Goal: Entertainment & Leisure: Consume media (video, audio)

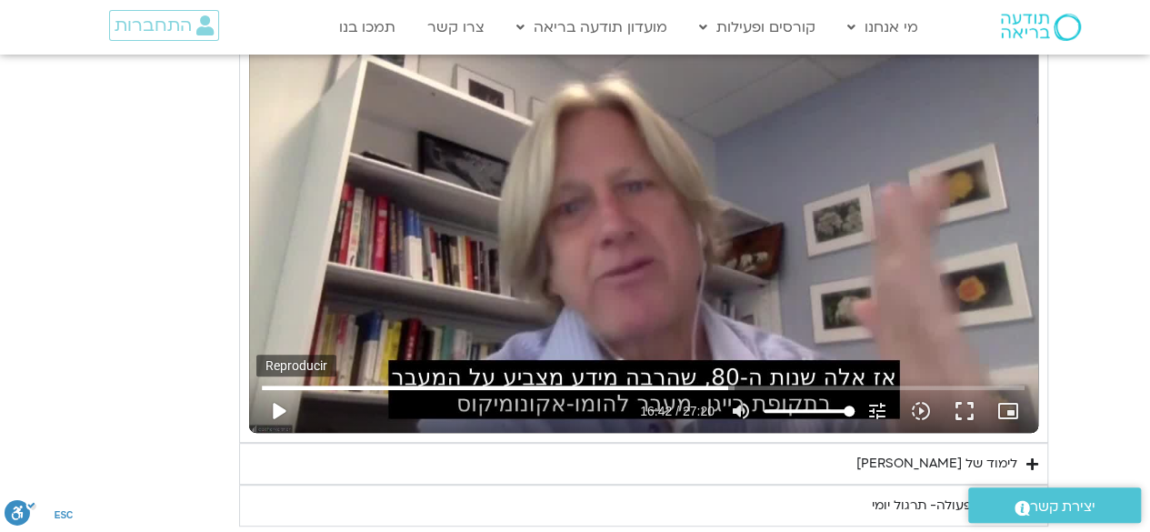
click at [275, 390] on button "play_arrow" at bounding box center [278, 411] width 44 height 44
type input "1081.16"
type input "1002.195402"
type input "1081.16"
type input "1002.198772"
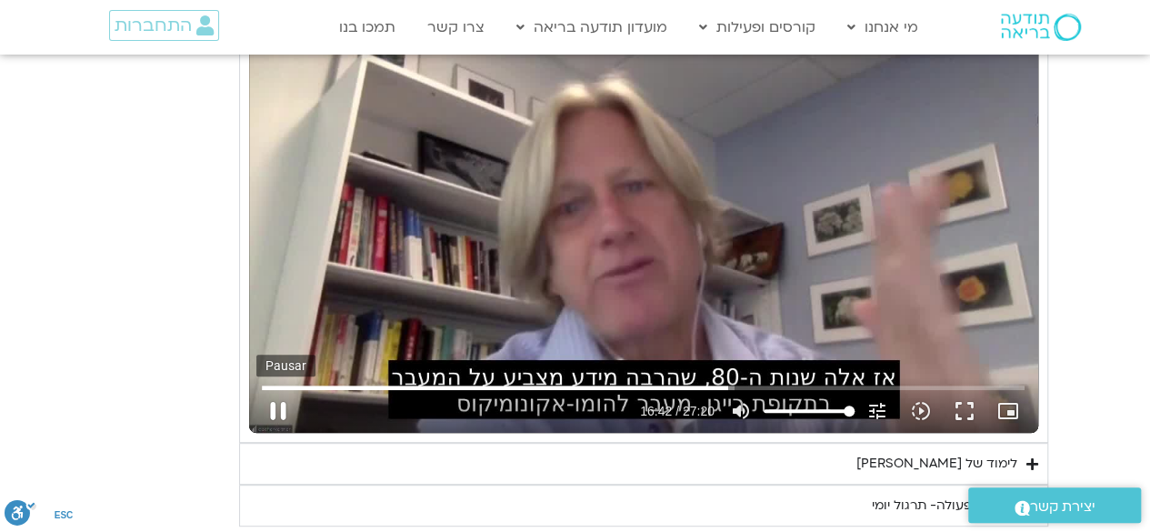
type input "1081.16"
type input "1002.336259"
type input "1081.16"
type input "1002.505883"
type input "1081.16"
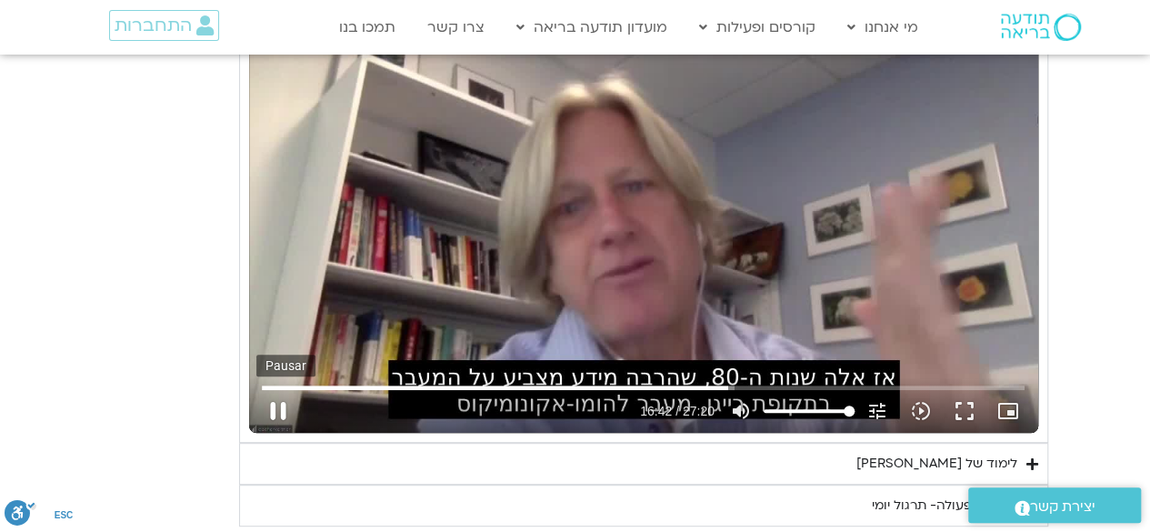
type input "1002.634824"
type input "1081.16"
type input "1002.774515"
type input "1081.16"
type input "1003.037405"
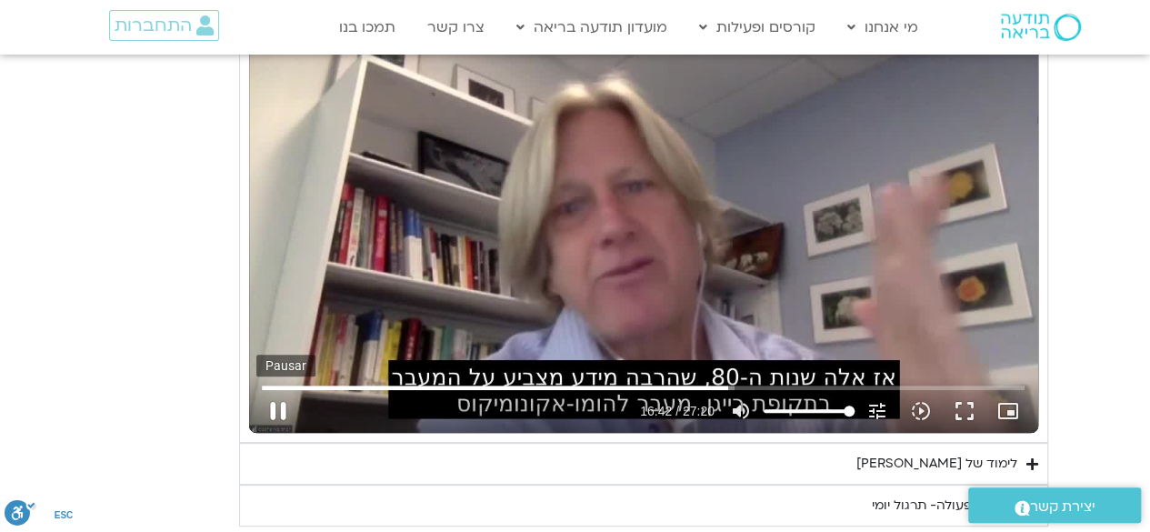
type input "1081.16"
type input "1003.174724"
type input "1081.16"
type input "1003.313486"
type input "1081.16"
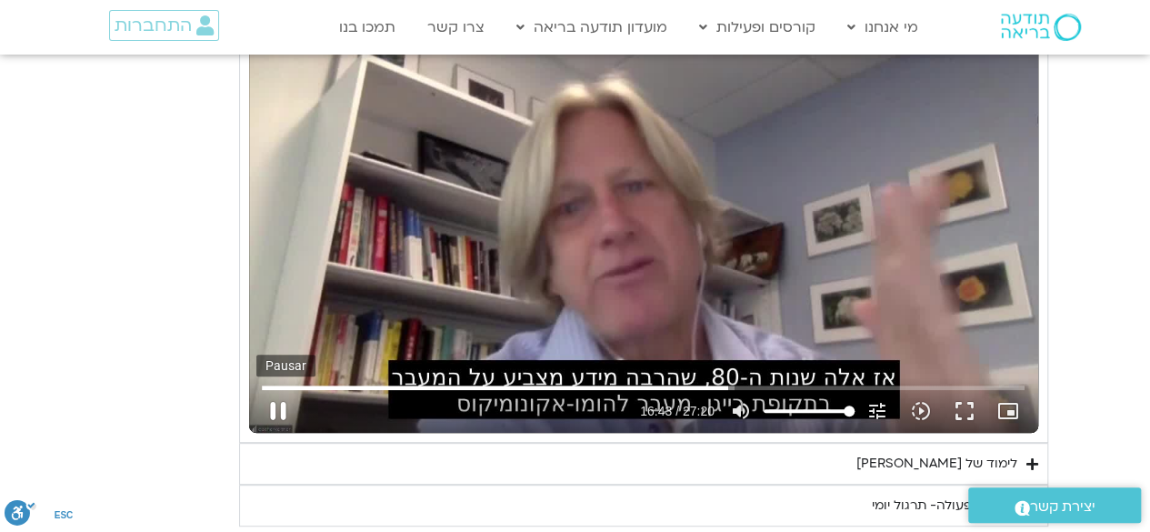
type input "1003.586356"
type input "1081.16"
type input "1003.849161"
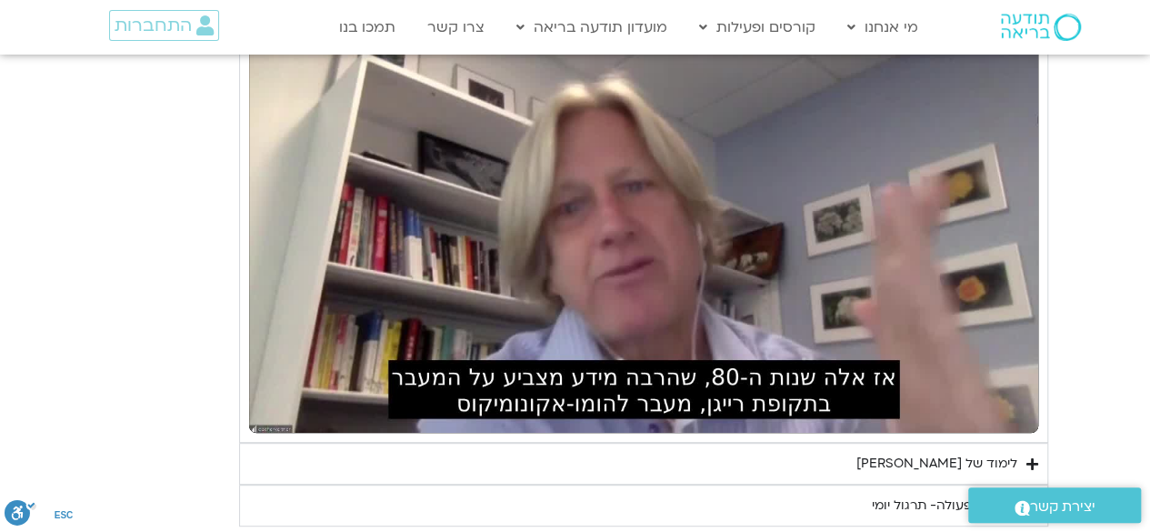
type input "1081.16"
type input "1030.382685"
type input "1081.16"
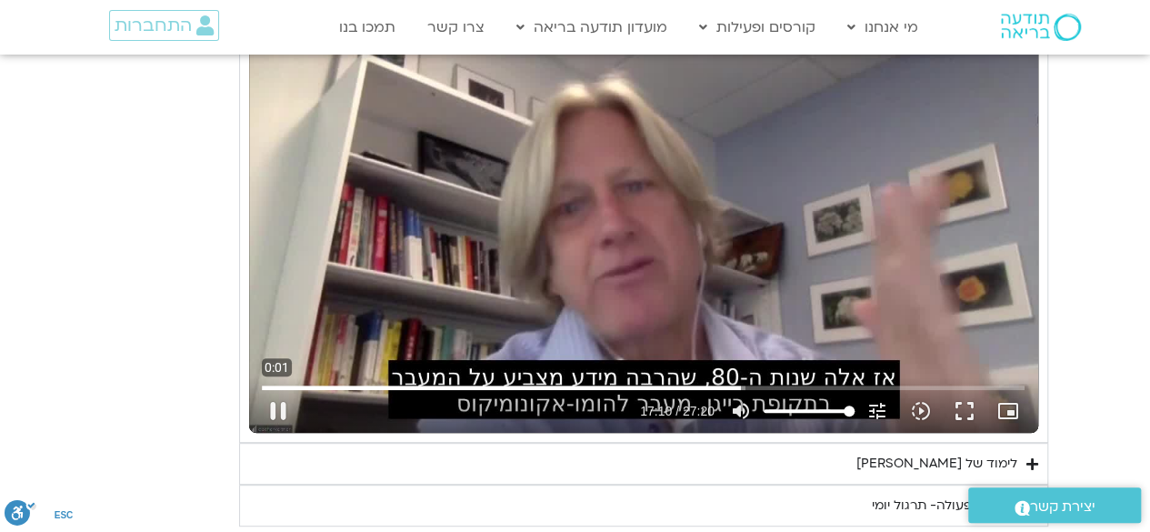
type input "1030.51654"
type input "1081.16"
type input "1030.533399"
type input "1081.16"
type input "1030.787163"
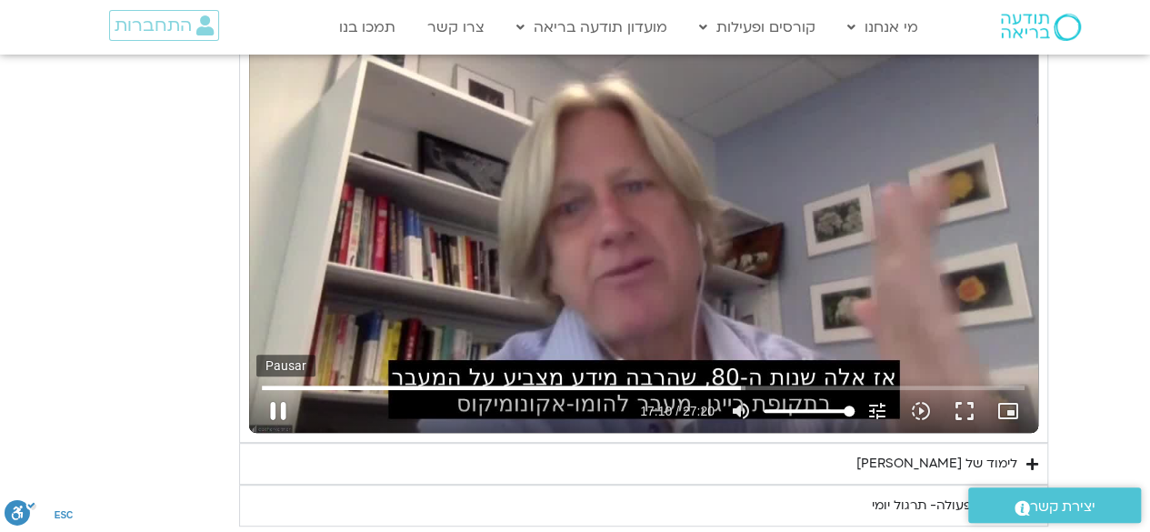
type input "1081.16"
type input "1030.919811"
type input "1081.16"
type input "1031.048292"
type input "1081.16"
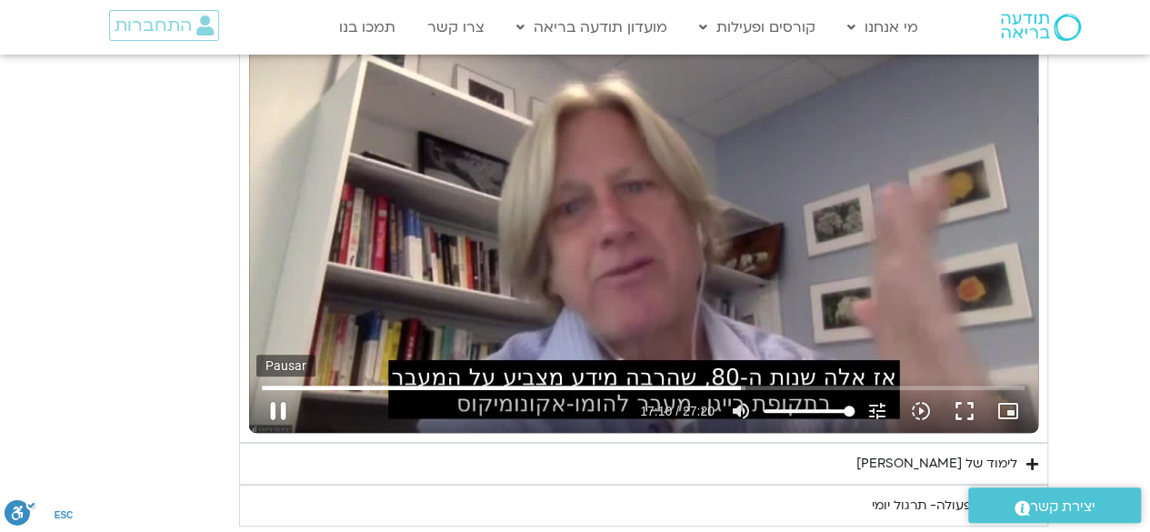
type input "1031.174081"
type input "1081.16"
type input "1031.205837"
type input "1081.16"
type input "1031.308335"
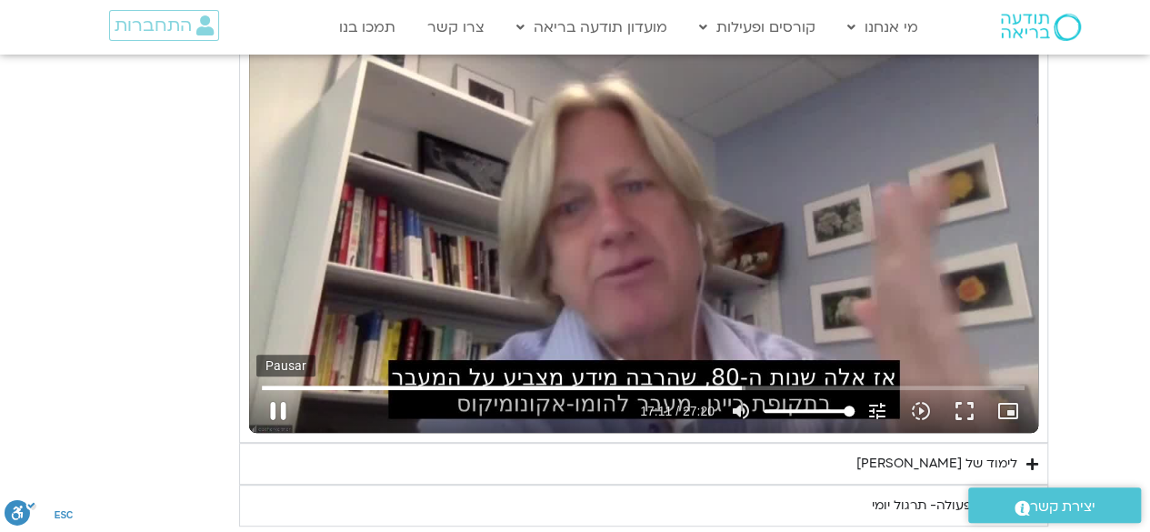
type input "1081.16"
type input "1031.584752"
type input "1081.16"
type input "1031.714053"
type input "1081.16"
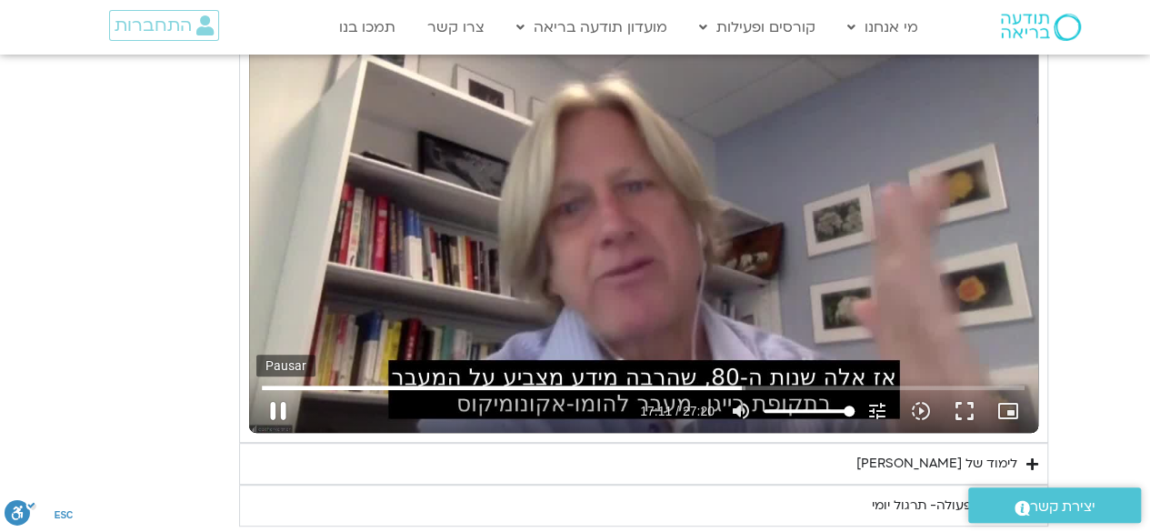
click at [276, 395] on button "pause" at bounding box center [278, 411] width 44 height 44
type input "1031.822819"
click at [276, 395] on button "play_arrow" at bounding box center [278, 411] width 44 height 44
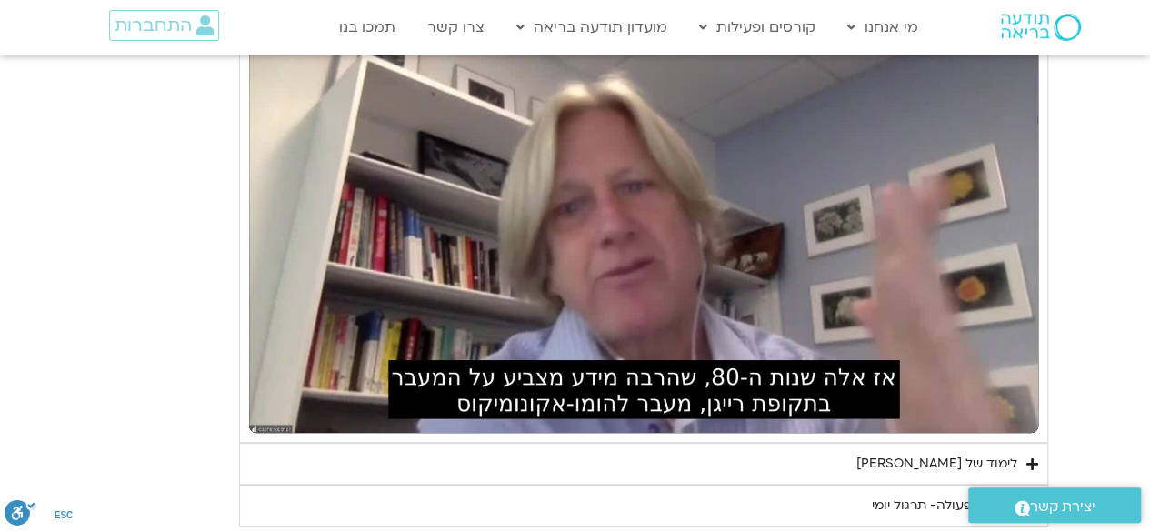
type input "1081.16"
type input "1057.268797"
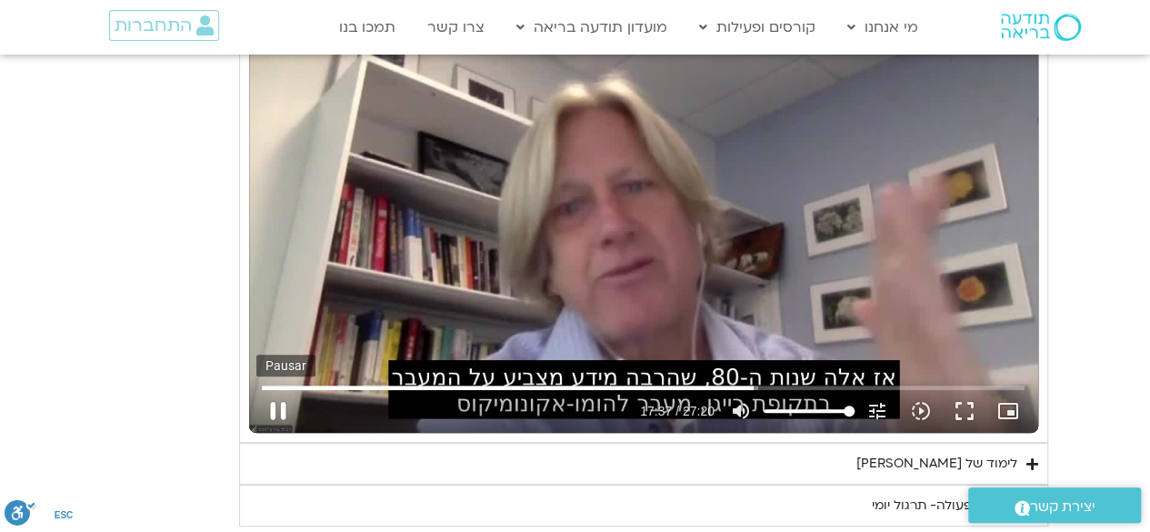
type input "1081.16"
type input "1057.419682"
type input "1081.16"
type input "1057.454964"
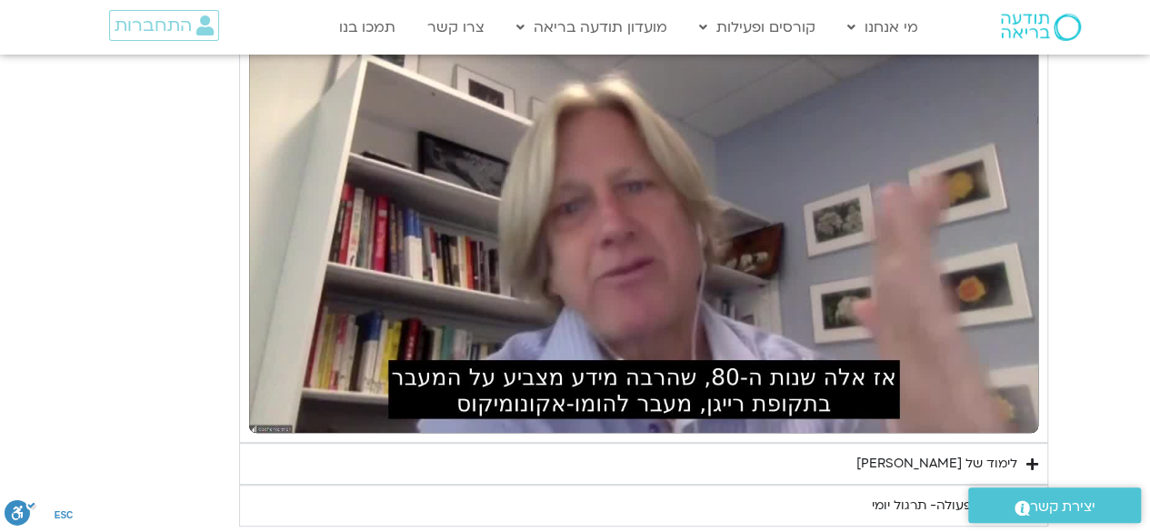
type input "1081.16"
type input "1058.344718"
type input "1081.16"
type input "1058.467203"
type input "1081.16"
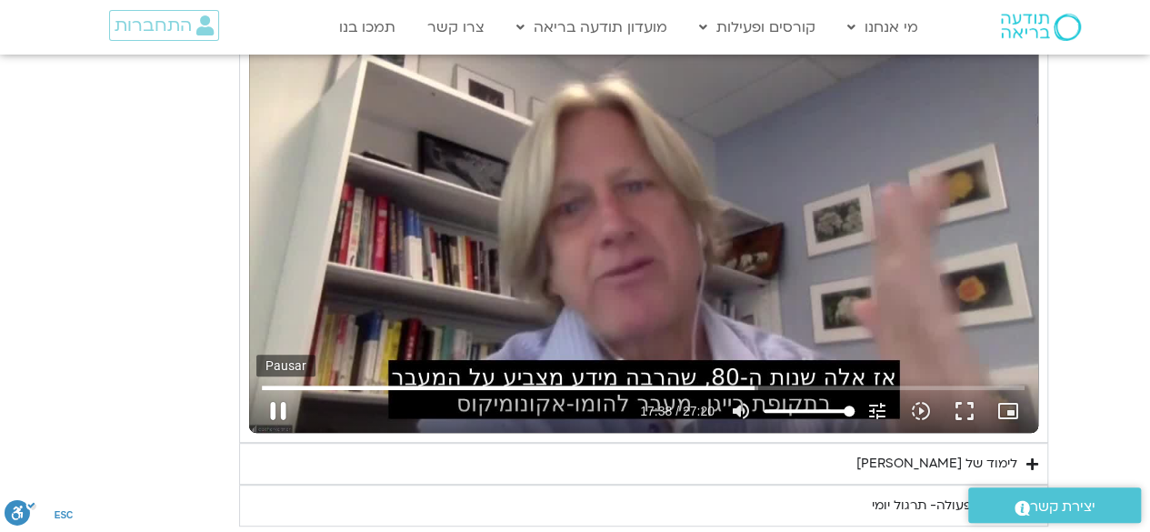
type input "1058.569014"
type input "1081.16"
type input "1058.717368"
type input "1081.16"
type input "1058.834765"
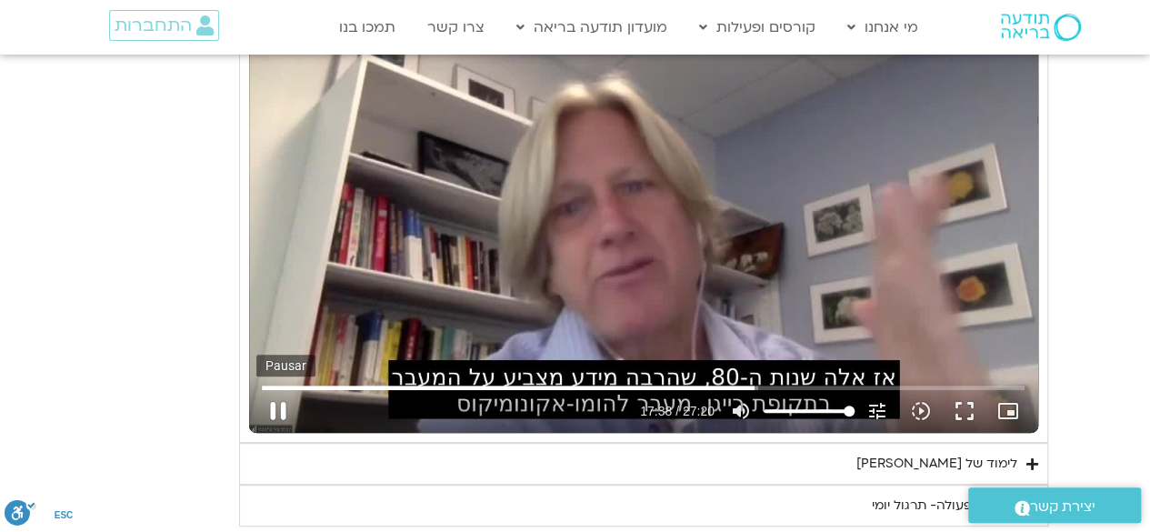
type input "1081.16"
type input "1058.89192"
type input "1081.16"
type input "1059.0201"
type input "1081.16"
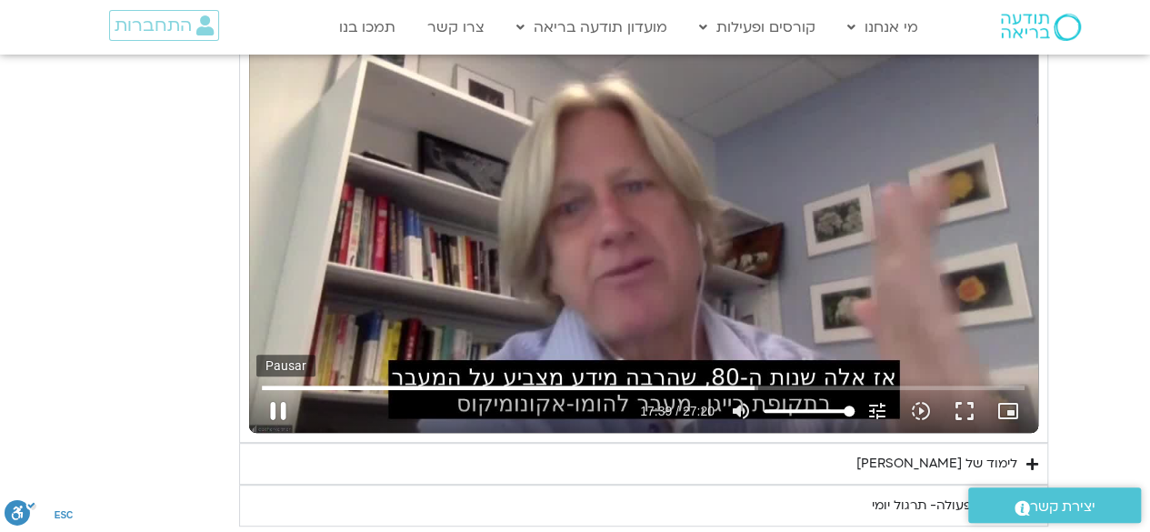
type input "1059.154577"
type input "1081.16"
type input "1059.289363"
type input "1081.16"
type input "1059.467764"
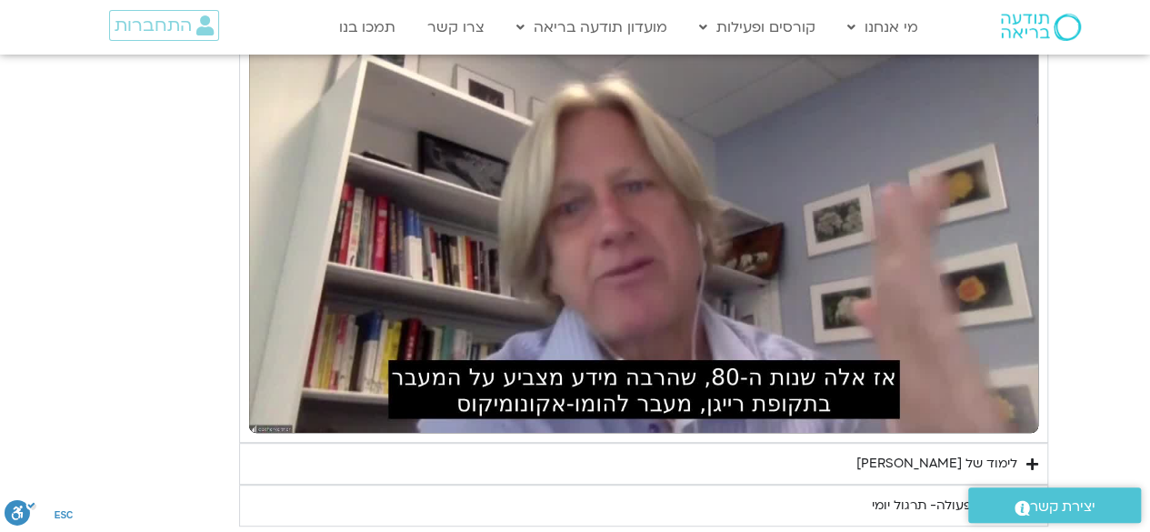
type input "1081.16"
type input "1178.635616"
type input "1081.16"
type input "1178.779116"
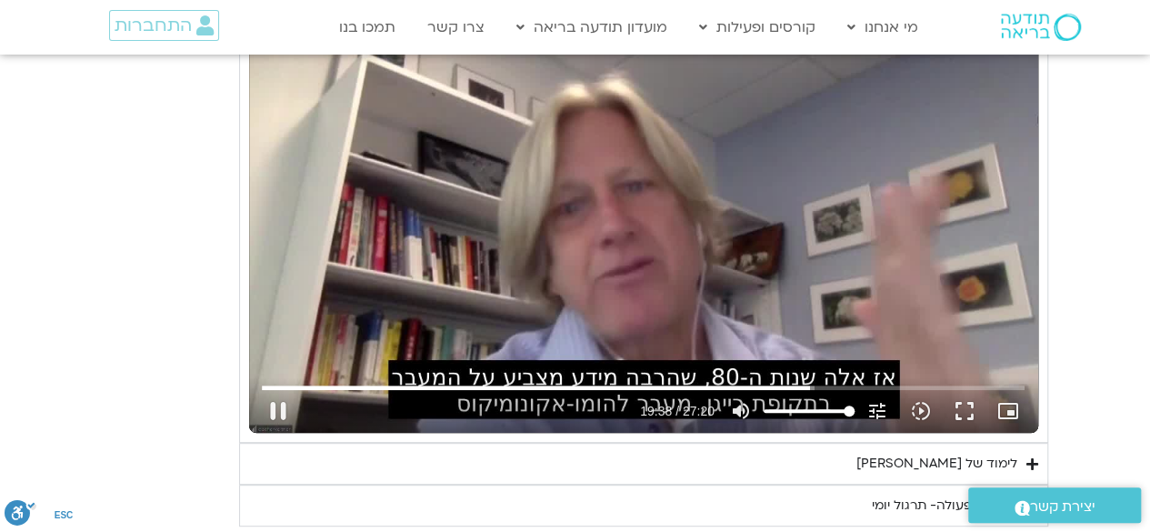
type input "1081.16"
type input "1178.905104"
type input "1081.16"
type input "1179.05381"
type input "1081.16"
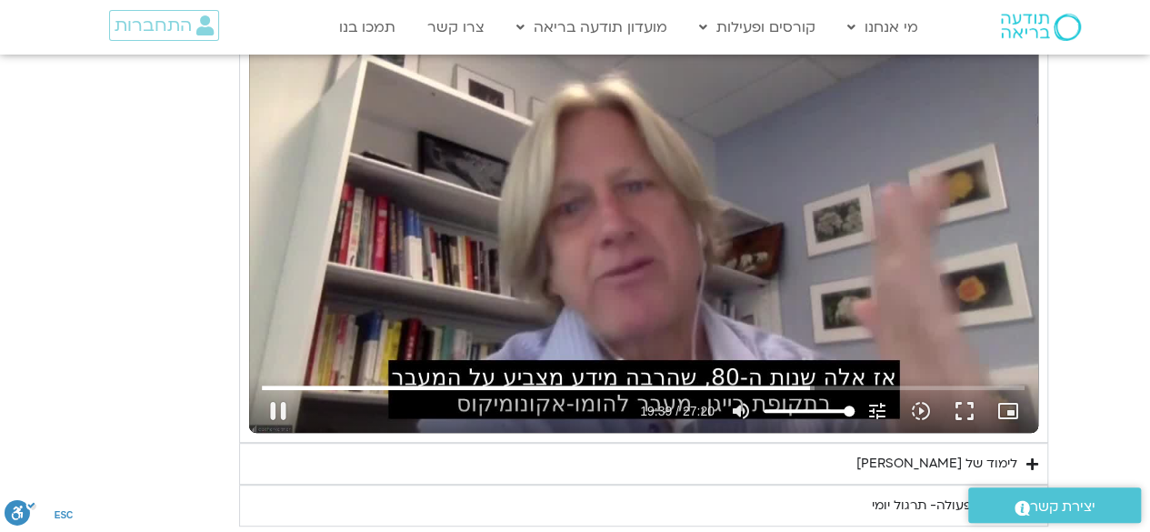
type input "1179.184748"
type input "1081.16"
type input "1179.319672"
type input "1081.16"
type input "1179.459369"
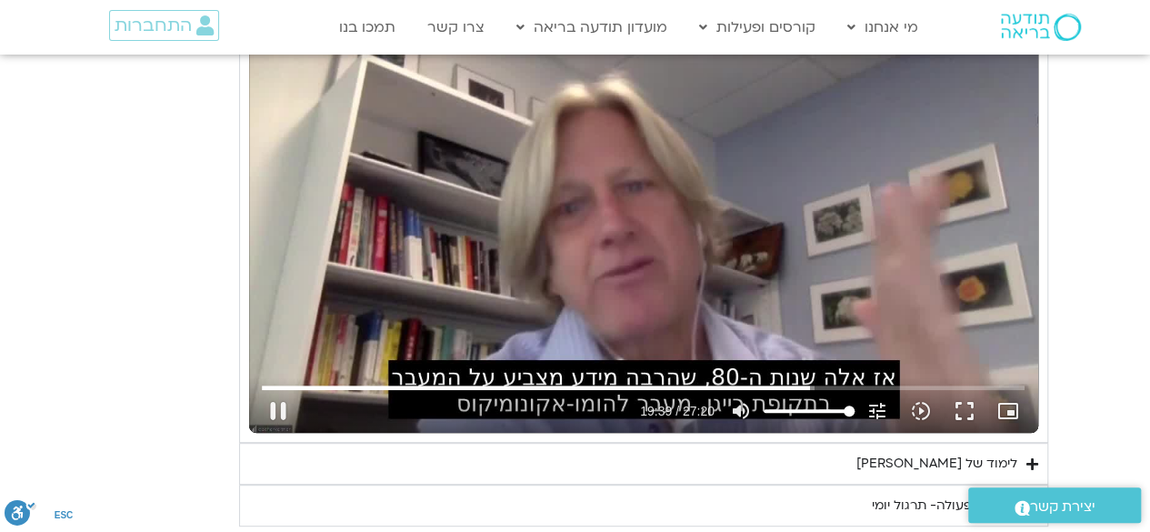
type input "1081.16"
type input "1179.598903"
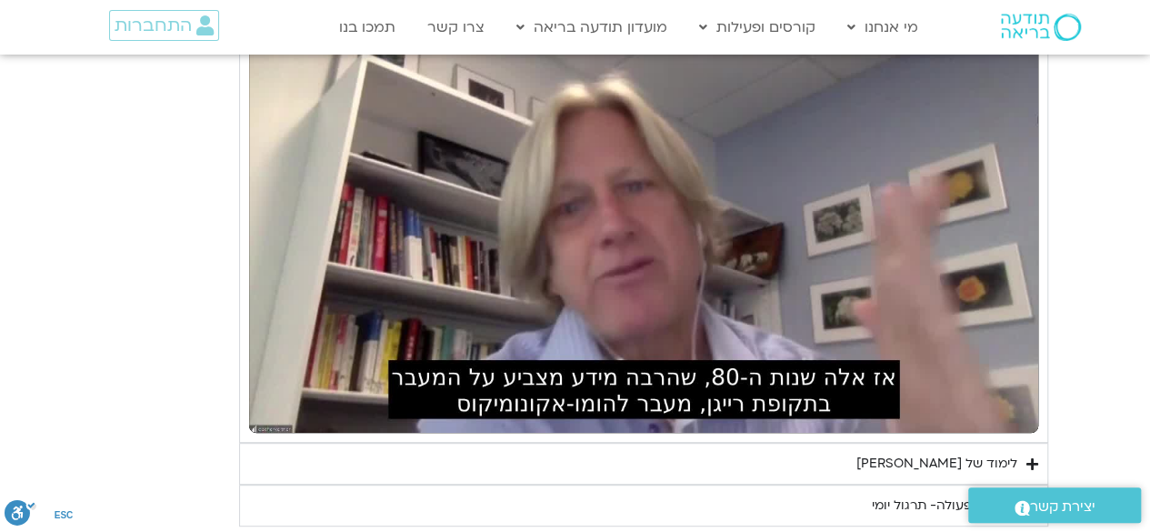
type input "1081.16"
type input "1191.918083"
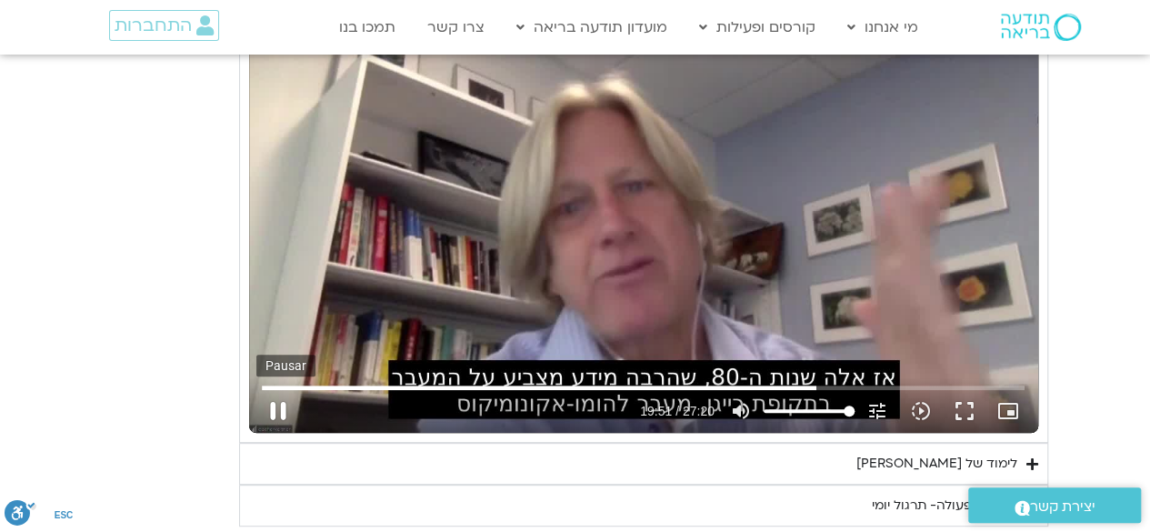
type input "1081.16"
click at [266, 396] on button "pause" at bounding box center [278, 411] width 44 height 44
type input "1191.98934"
click at [274, 396] on button "play_arrow" at bounding box center [278, 411] width 44 height 44
click at [281, 401] on button "pause" at bounding box center [278, 411] width 44 height 44
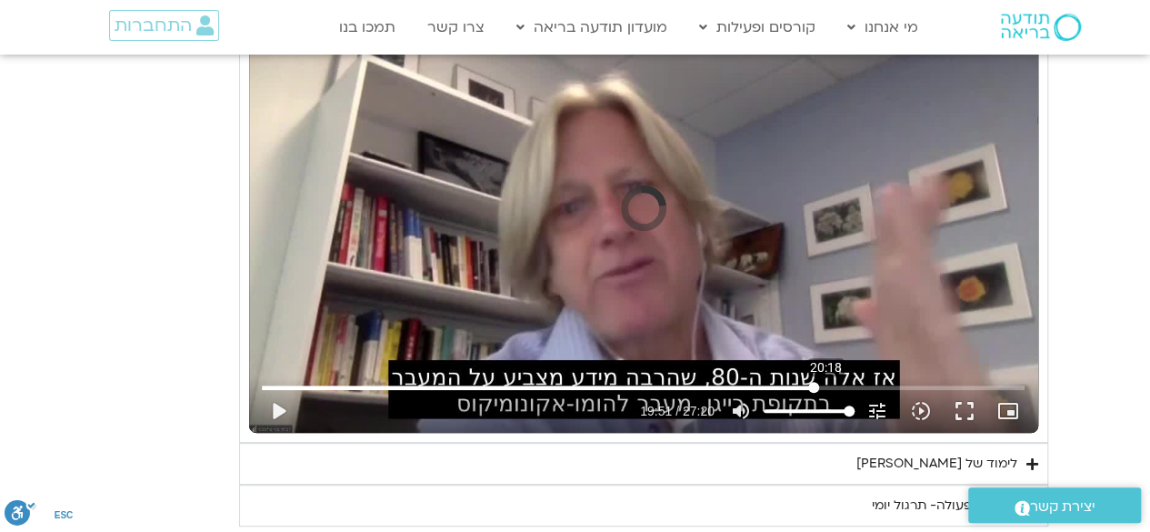
type input "1081.16"
type input "1216.8453160413"
type input "1081.16"
click at [825, 382] on input "Buscar" at bounding box center [643, 387] width 763 height 11
type input "1216.845316"
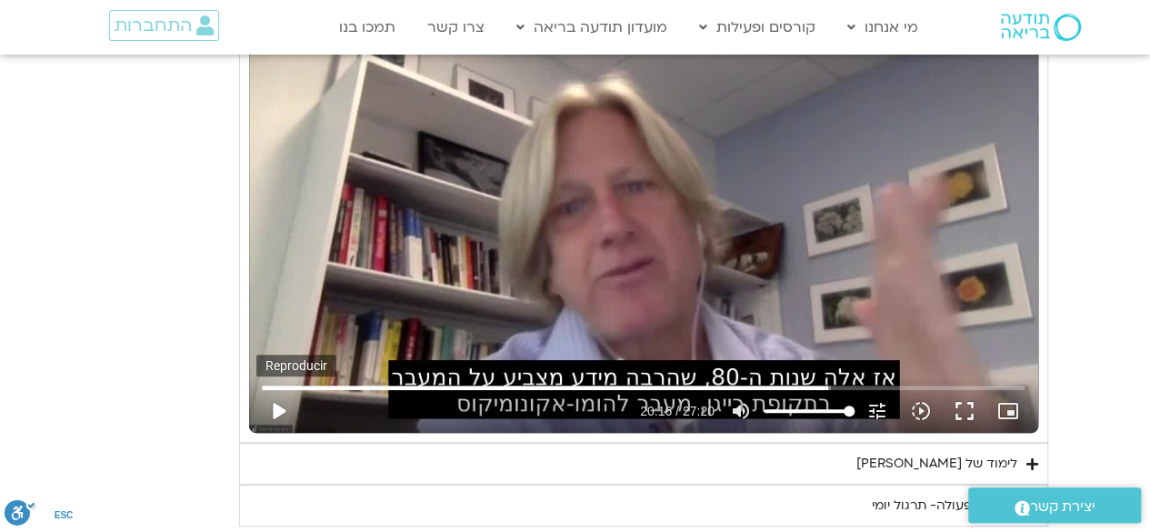
click at [281, 398] on button "play_arrow" at bounding box center [278, 411] width 44 height 44
type input "1081.16"
type input "1216.913986"
type input "1081.16"
type input "1217.05006"
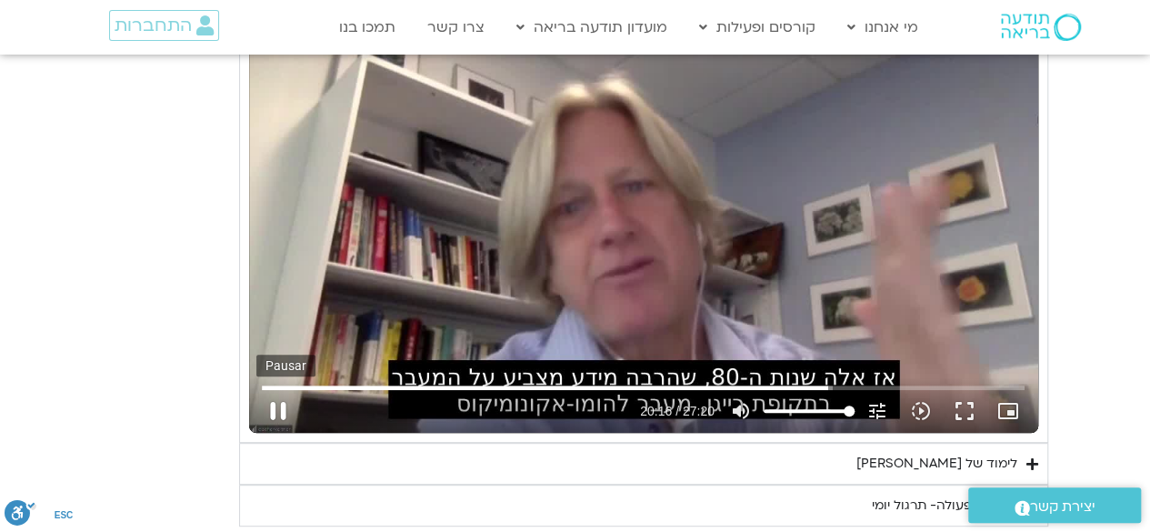
type input "1081.16"
type input "1217.180661"
type input "1081.16"
type input "1217.313315"
type input "1081.16"
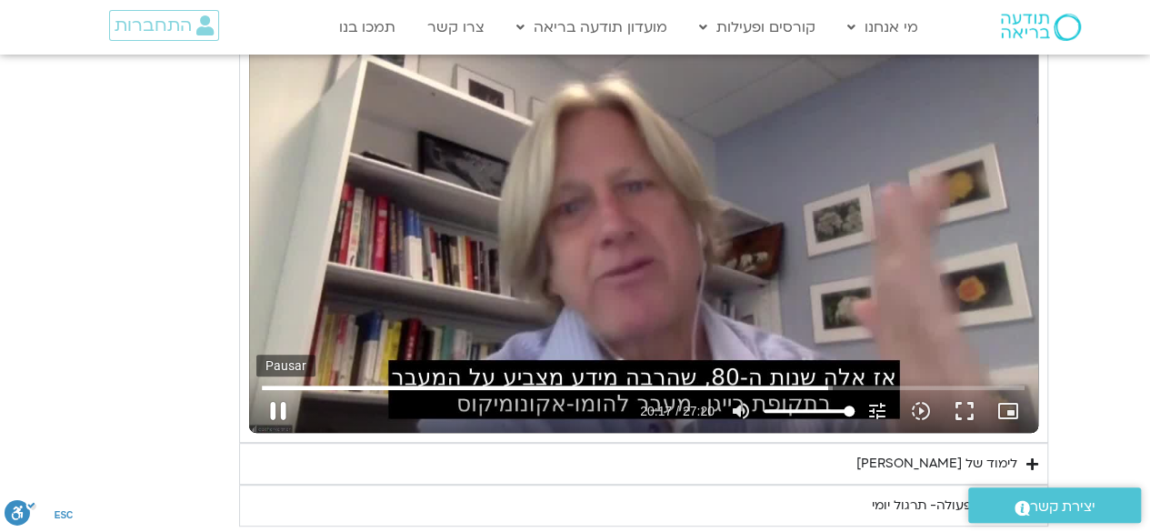
type input "1217.446645"
type input "1081.16"
type input "1217.579749"
type input "1081.16"
type input "1217.713597"
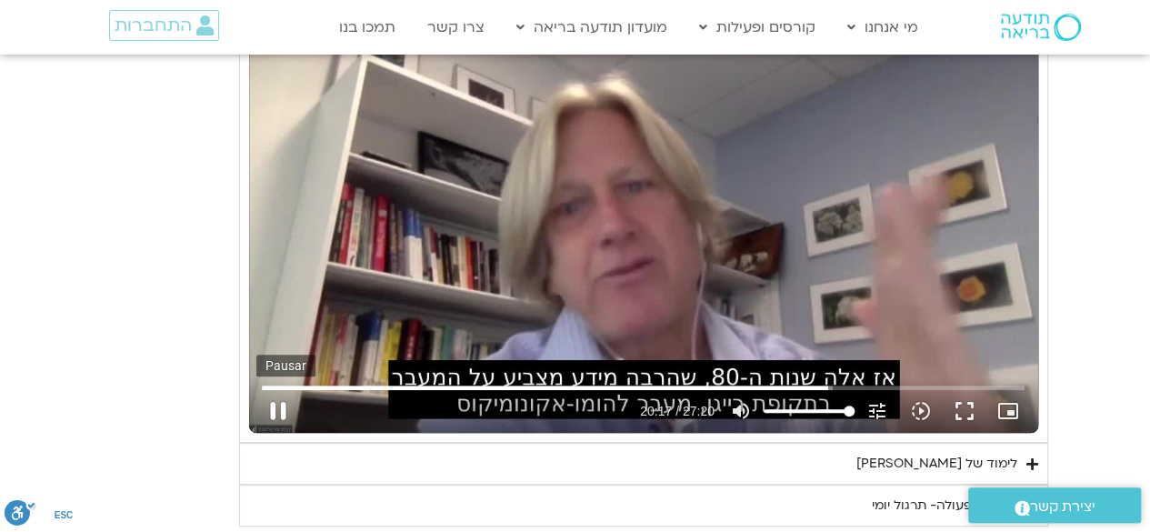
type input "1081.16"
type input "1217.846389"
type input "1081.16"
type input "1217.979449"
type input "1081.16"
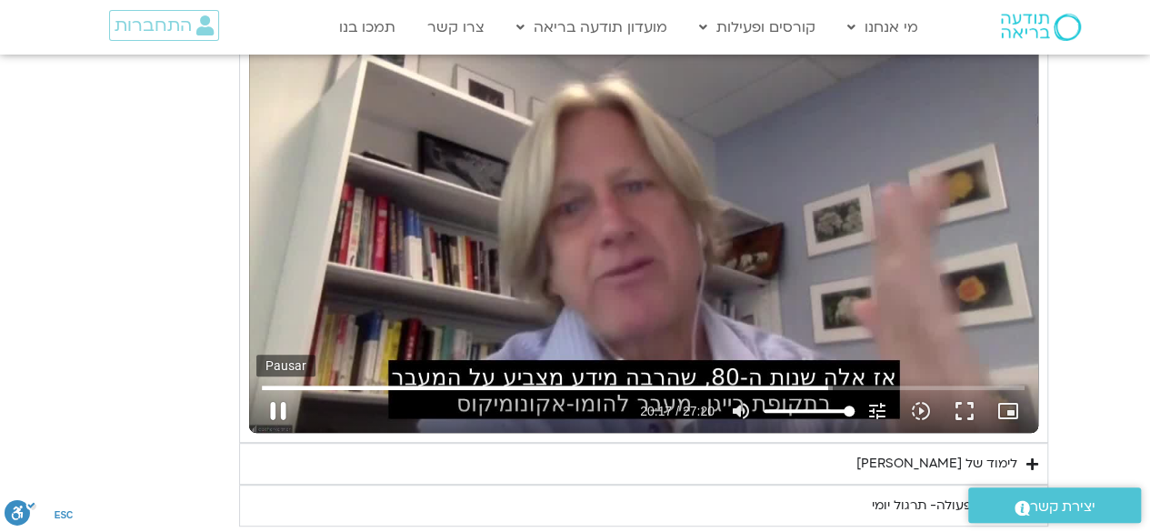
type input "1218.112992"
type input "1081.16"
type input "1218.246013"
type input "1081.16"
type input "1218.378981"
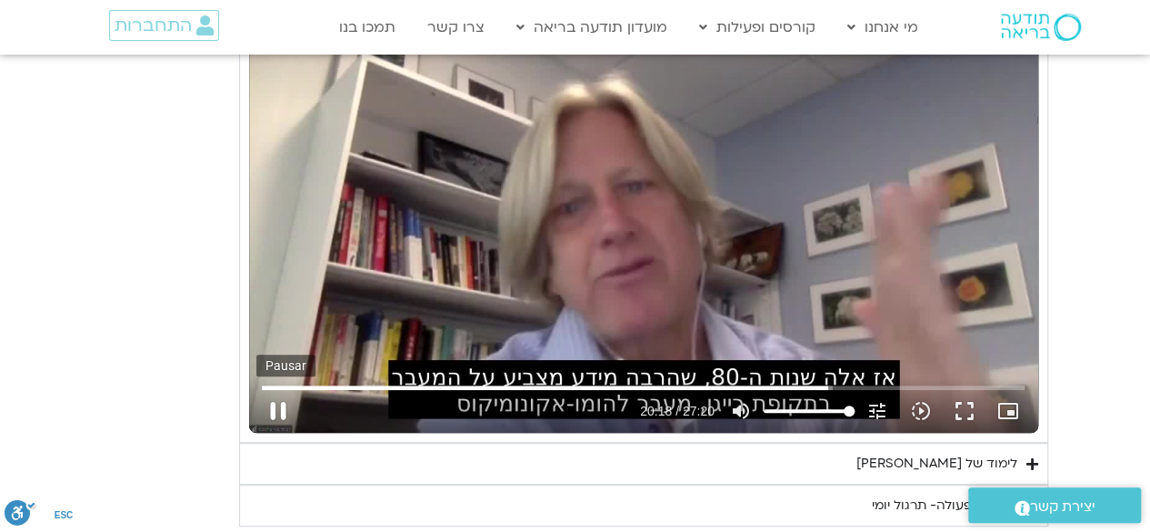
type input "1081.16"
type input "1218.512814"
type input "1081.16"
type input "1218.657303"
type input "1081.16"
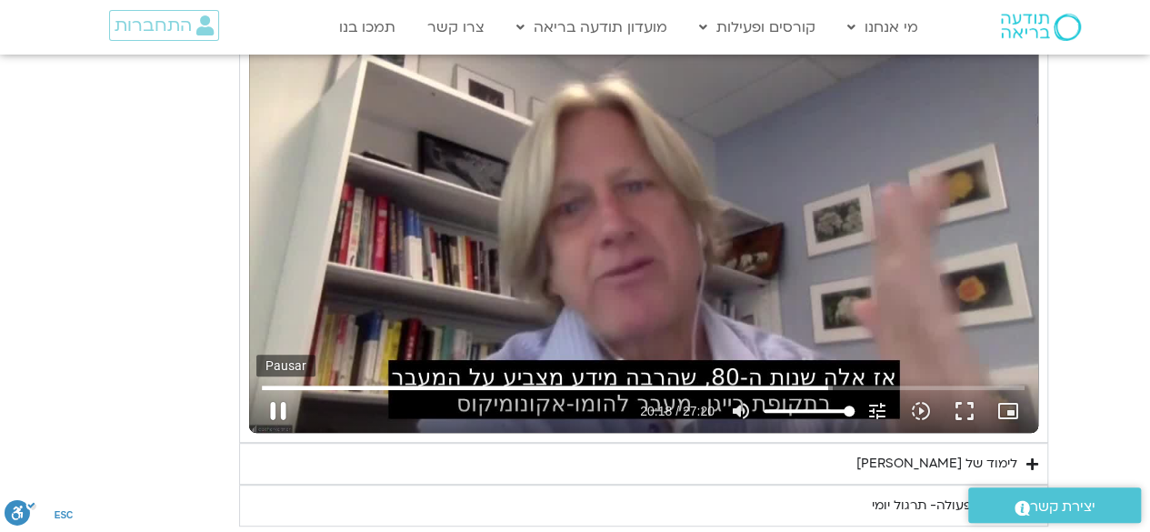
type input "1218.782527"
type input "1081.16"
type input "1218.912476"
type input "1081.16"
type input "1219.045104"
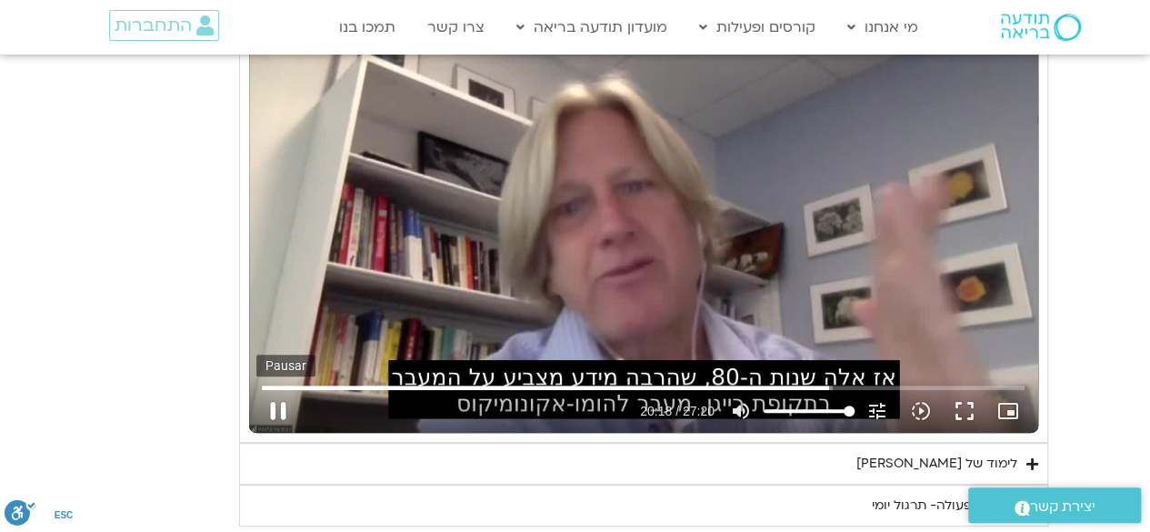
type input "1081.16"
type input "1219.17768"
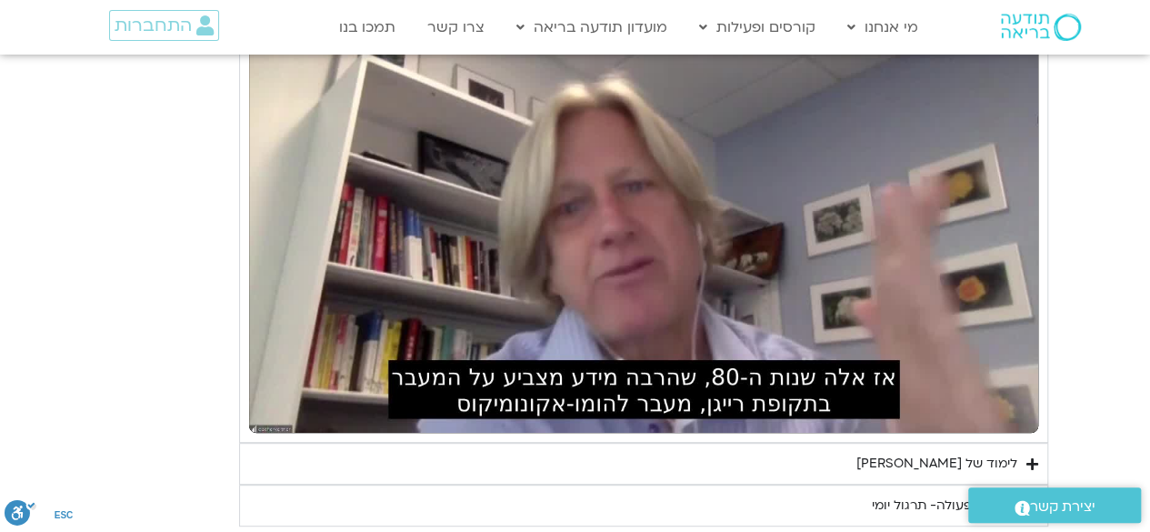
type input "1081.16"
type input "1261.030883"
type input "1081.16"
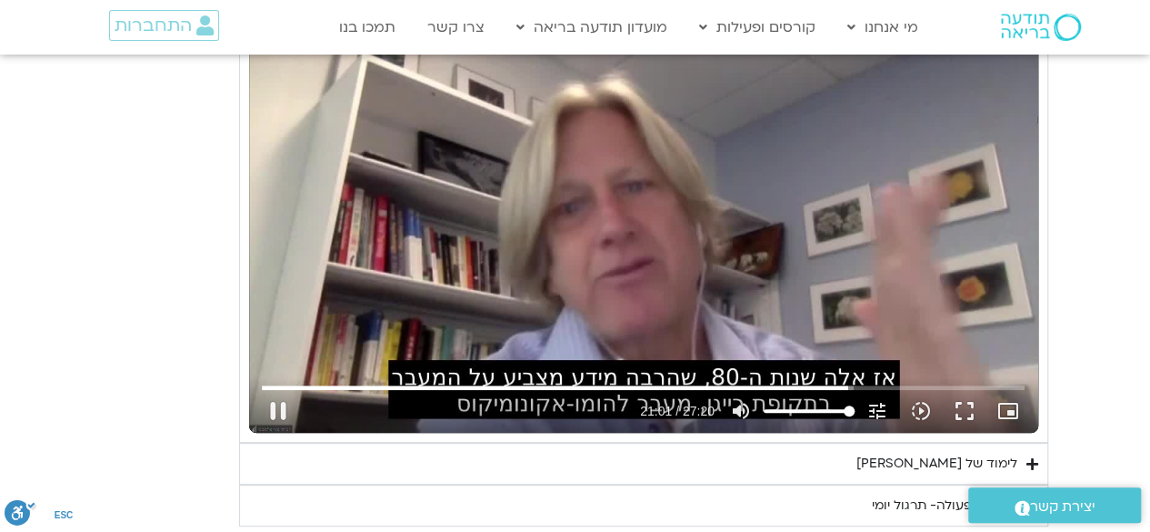
type input "1261.163743"
type input "1081.16"
type input "1261.297342"
type input "1081.16"
type input "1261.43111"
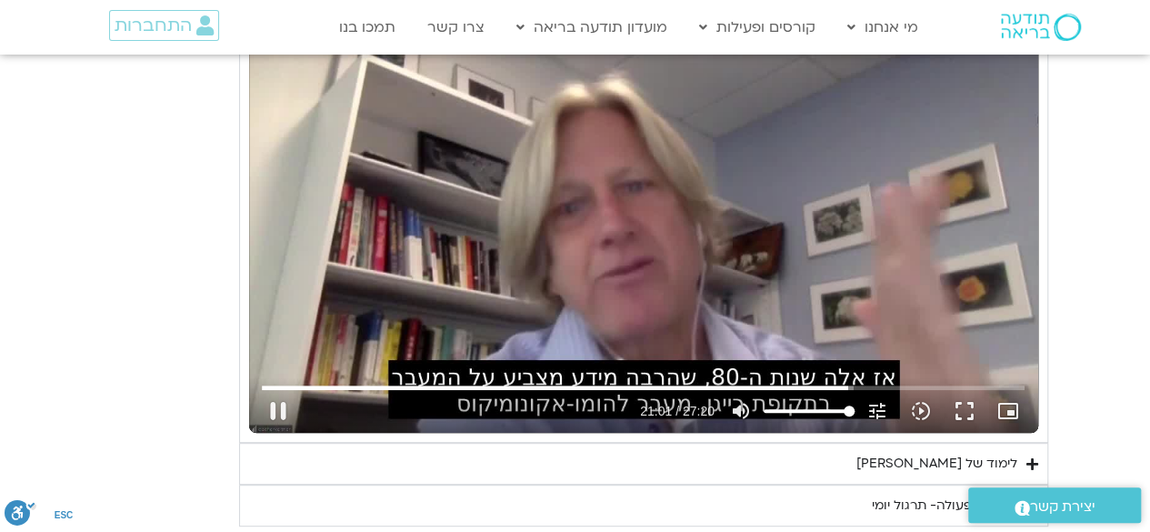
type input "1081.16"
type input "1261.445452"
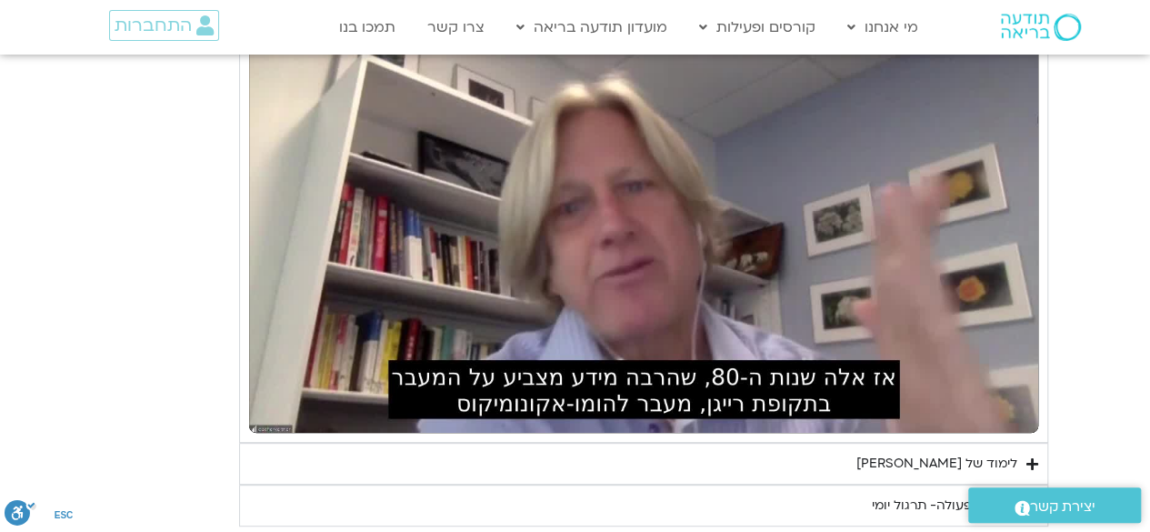
type input "1081.16"
type input "1261.831642"
type input "1081.16"
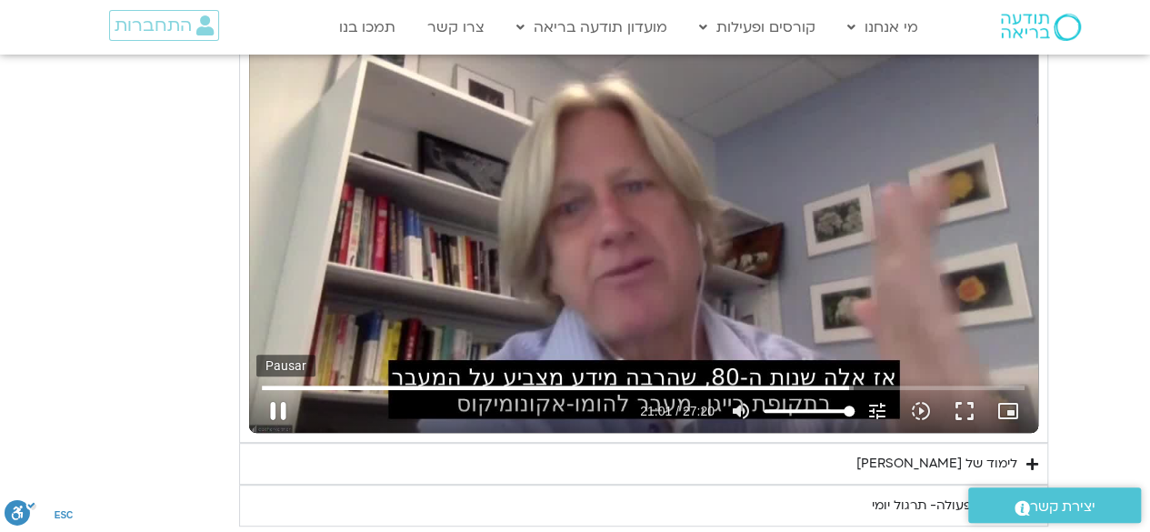
type input "1261.96084"
type input "1081.16"
type input "1262.077438"
type input "1081.16"
type input "1262.177287"
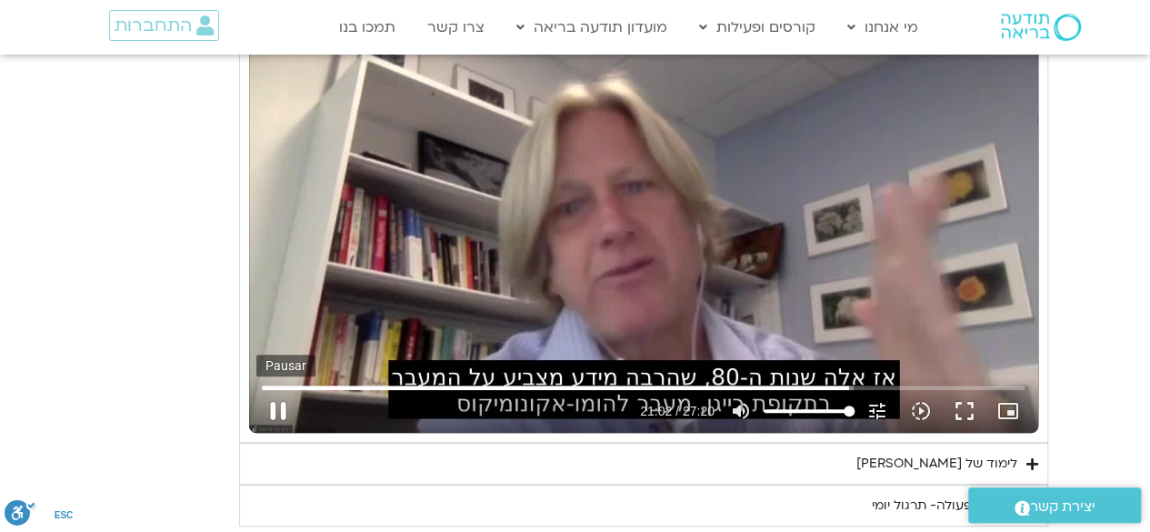
type input "1081.16"
type input "1262.363233"
type input "1081.16"
type input "1262.494265"
type input "1081.16"
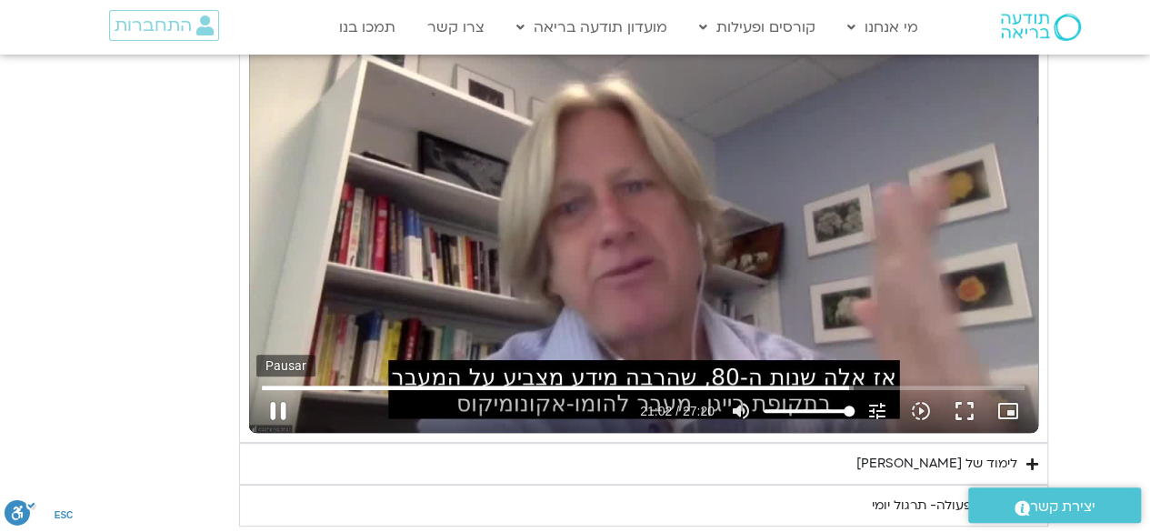
type input "1262.499312"
type input "1081.16"
type input "1262.627371"
type input "1081.16"
type input "1262.776789"
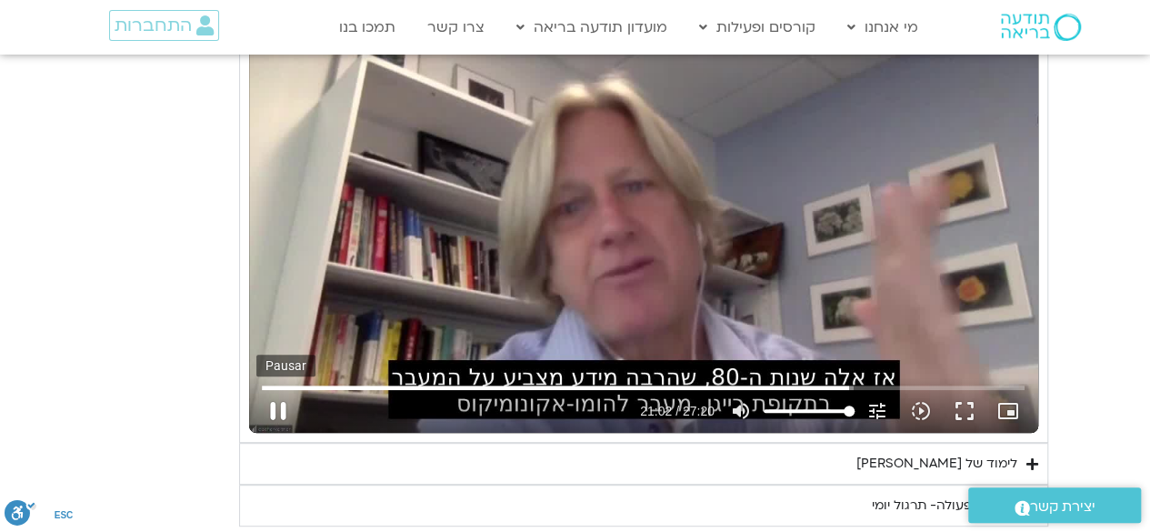
type input "1081.16"
type input "1262.888268"
type input "1081.16"
type input "1263.0261"
type input "1081.16"
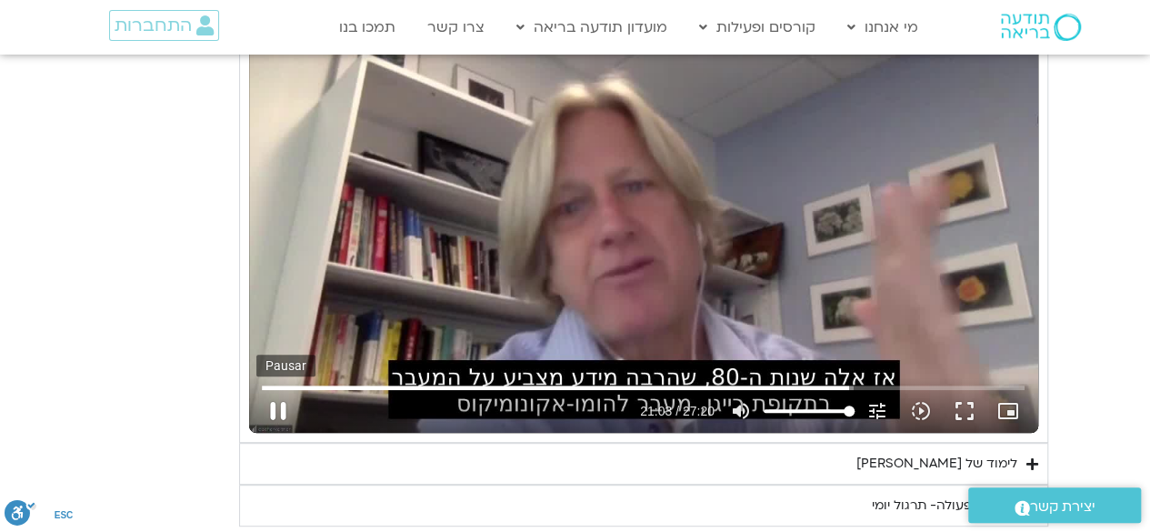
click at [271, 407] on button "pause" at bounding box center [278, 411] width 44 height 44
type input "1263.269894"
type input "1081.16"
